Goal: Find specific page/section: Find specific page/section

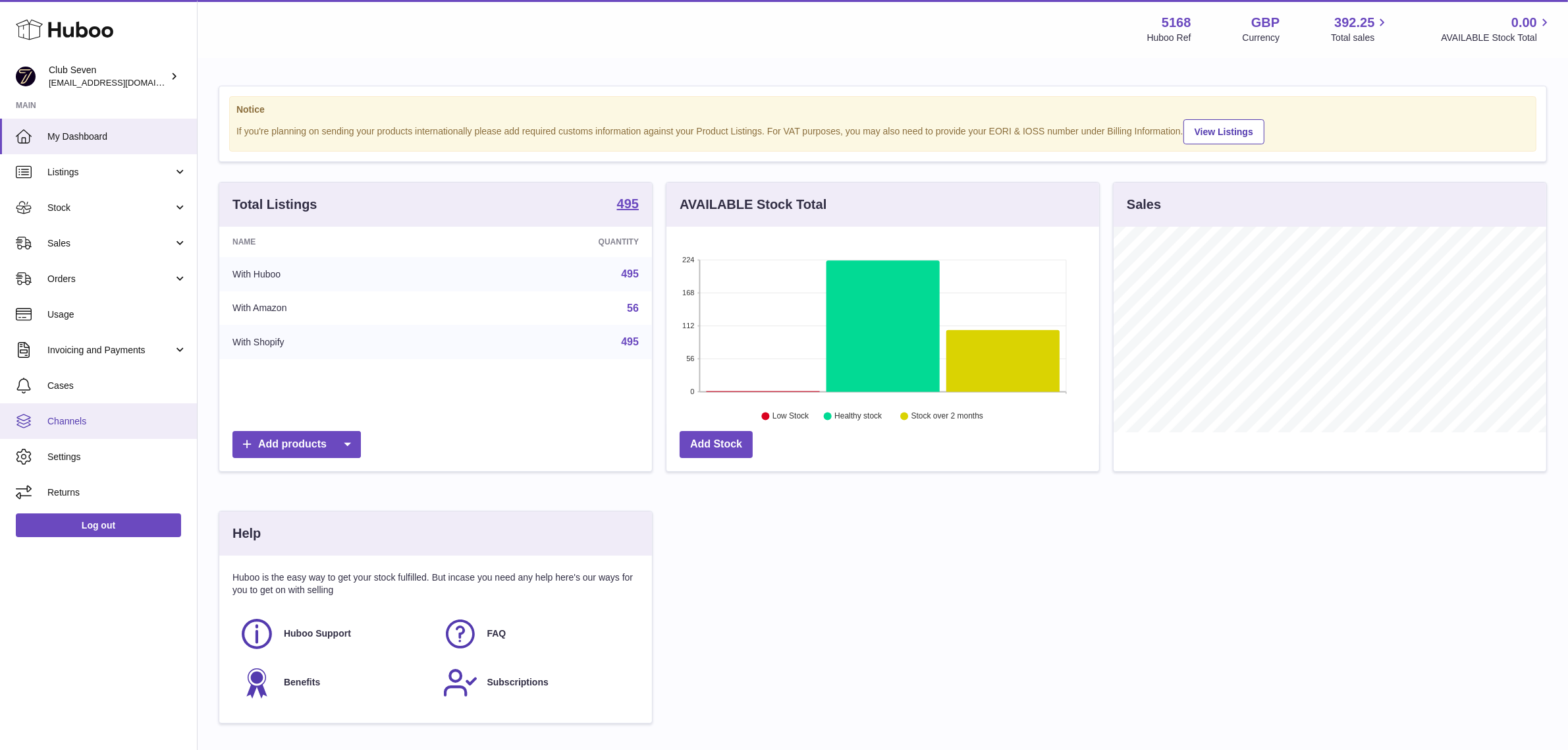
scroll to position [205, 432]
click at [77, 419] on span "Channels" at bounding box center [118, 422] width 140 height 13
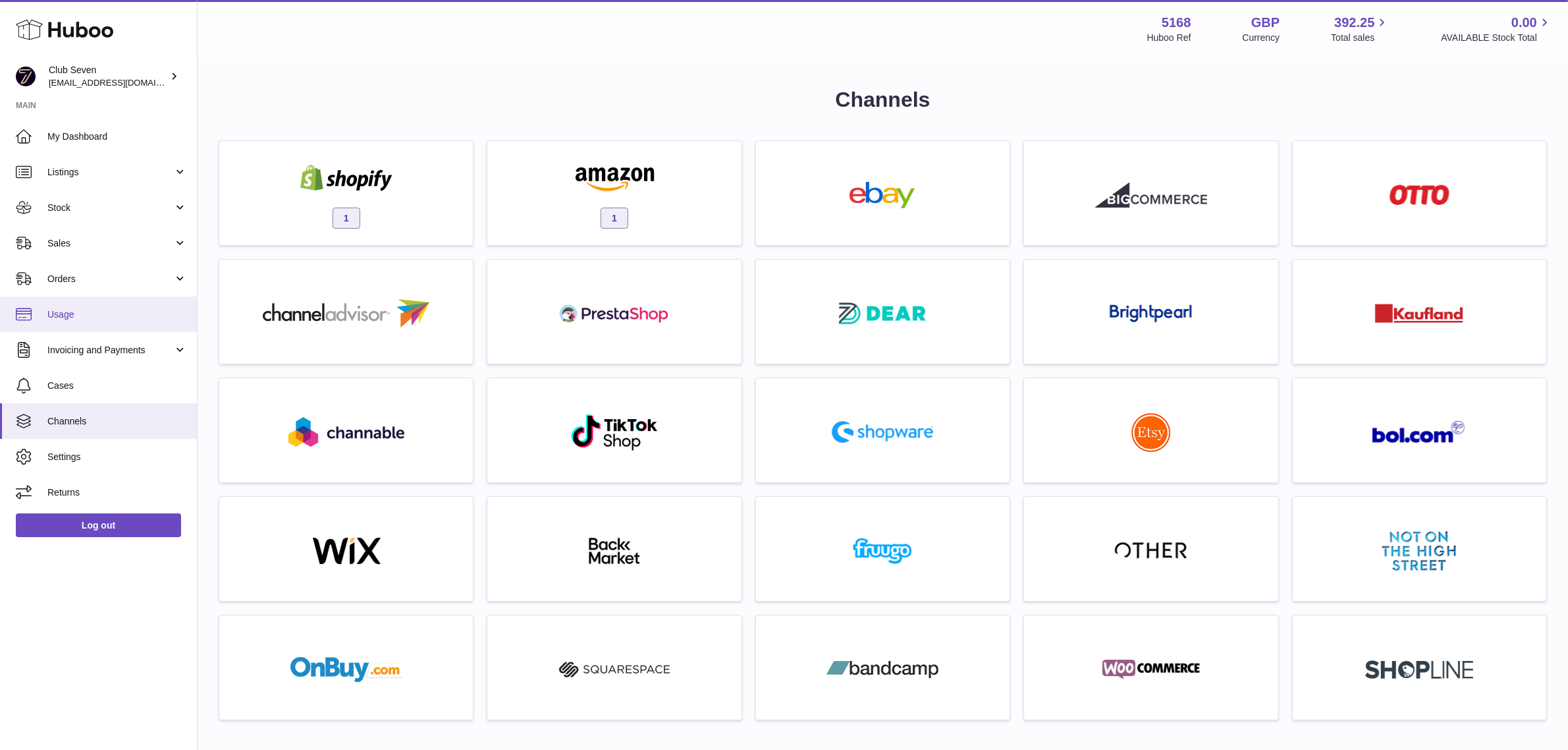
click at [104, 309] on span "Usage" at bounding box center [118, 315] width 140 height 13
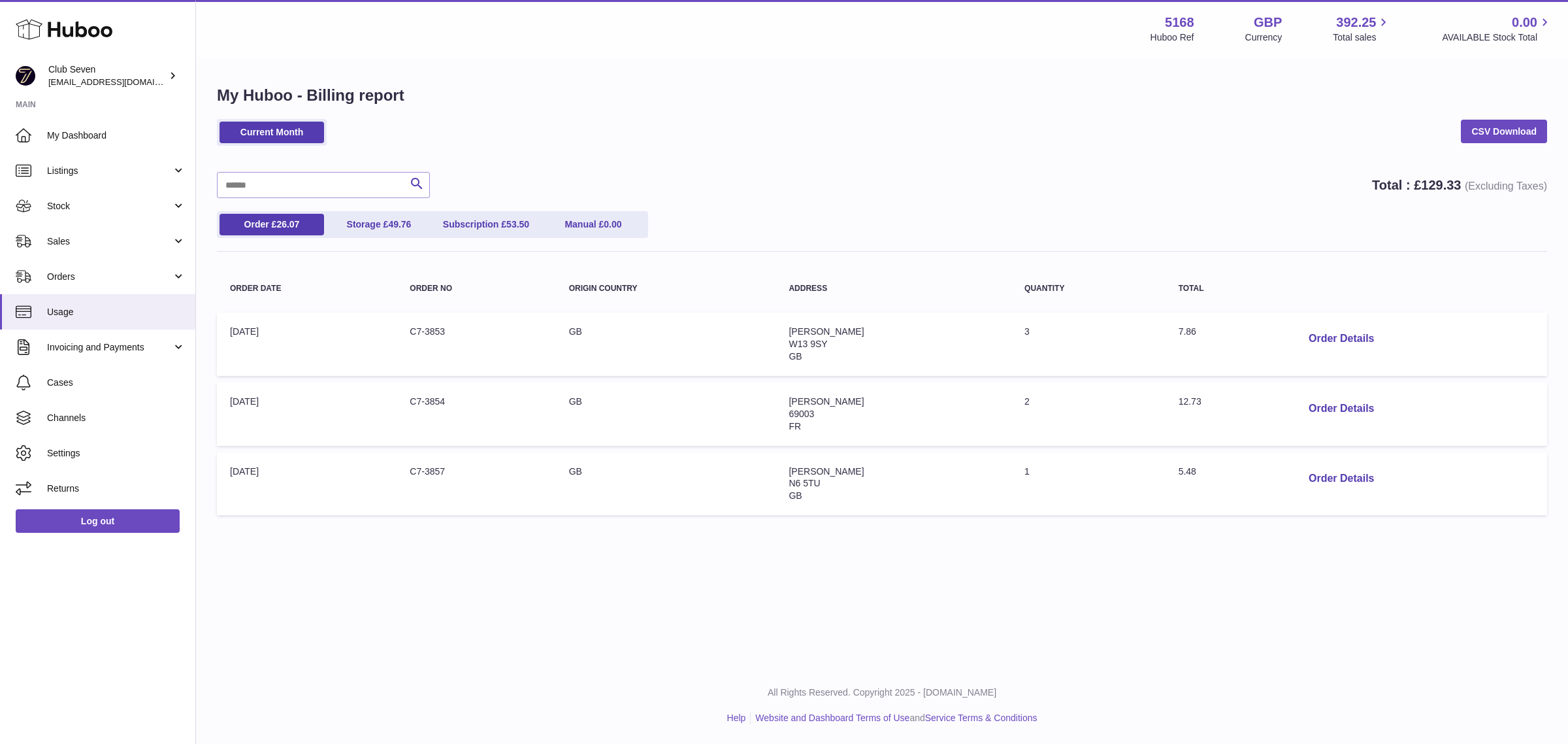
click at [732, 161] on div "Current Month CSV Download Search Total : £ 129.33 (Excluding Taxes) Order £ 26…" at bounding box center [882, 320] width 1330 height 402
click at [88, 420] on span "Channels" at bounding box center [117, 418] width 139 height 12
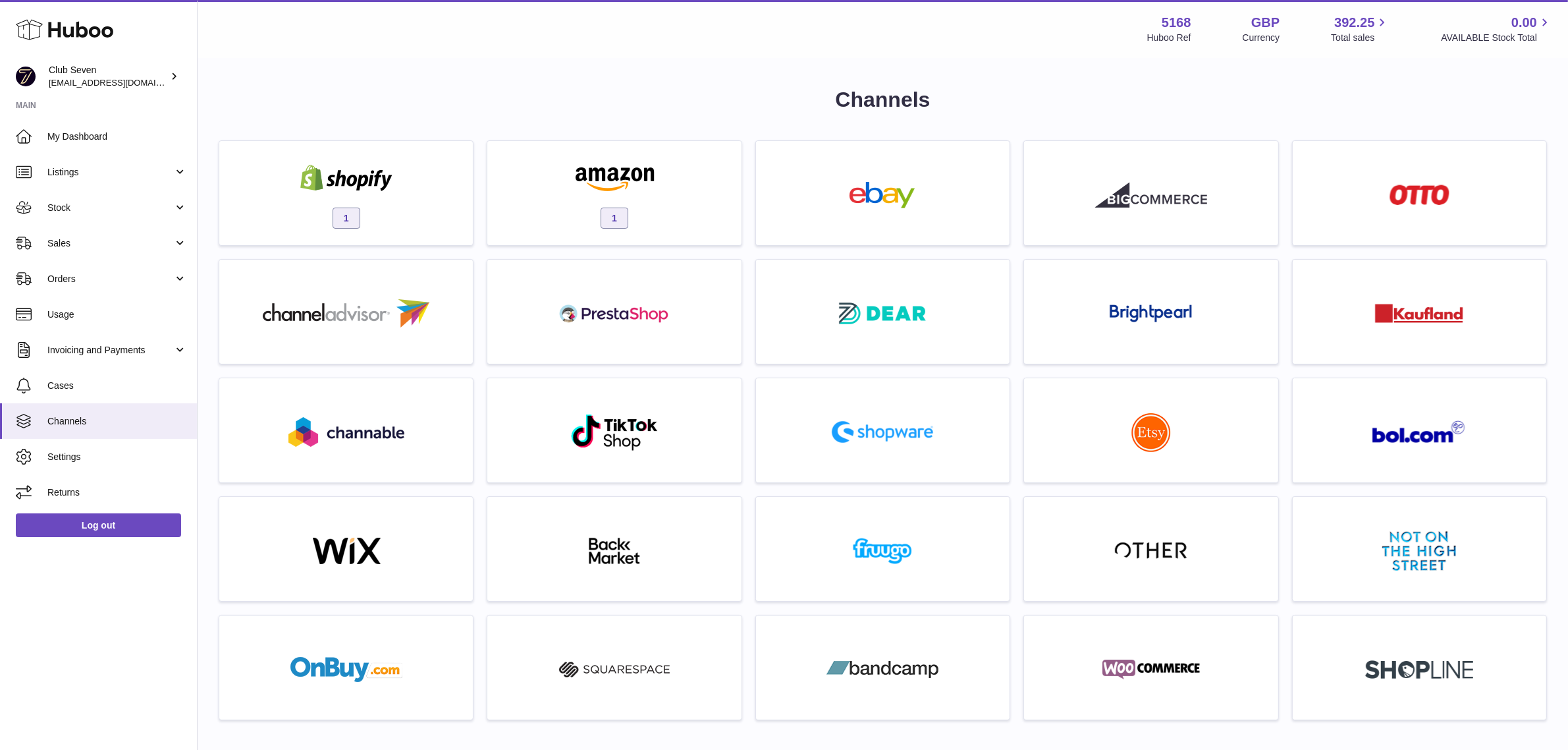
click at [751, 126] on div "Channels 1 1 For any of these extra channels contact support Multichannels" at bounding box center [883, 561] width 1328 height 951
click at [743, 135] on div "Channels 1 1 For any of these extra channels contact support Multichannels" at bounding box center [883, 561] width 1328 height 951
click at [202, 178] on div "Channels 1 1 For any of these extra channels contact support Multichannels" at bounding box center [883, 567] width 1371 height 1016
